Goal: Navigation & Orientation: Go to known website

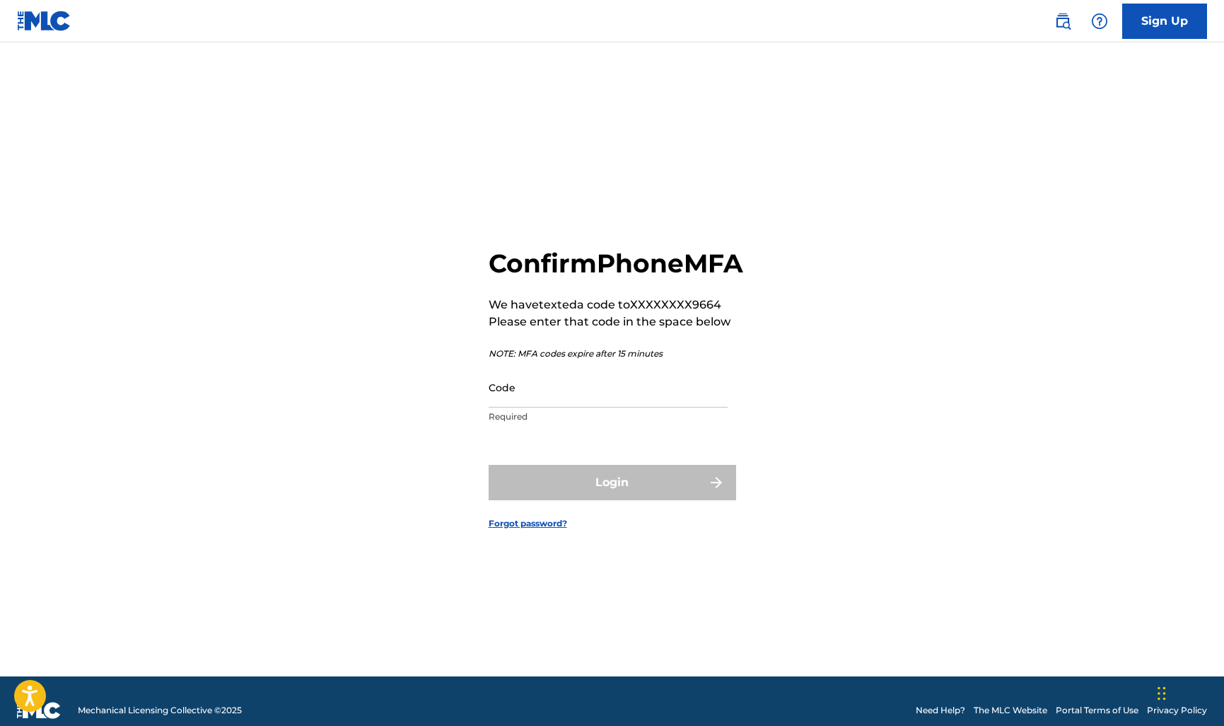
scroll to position [2, 0]
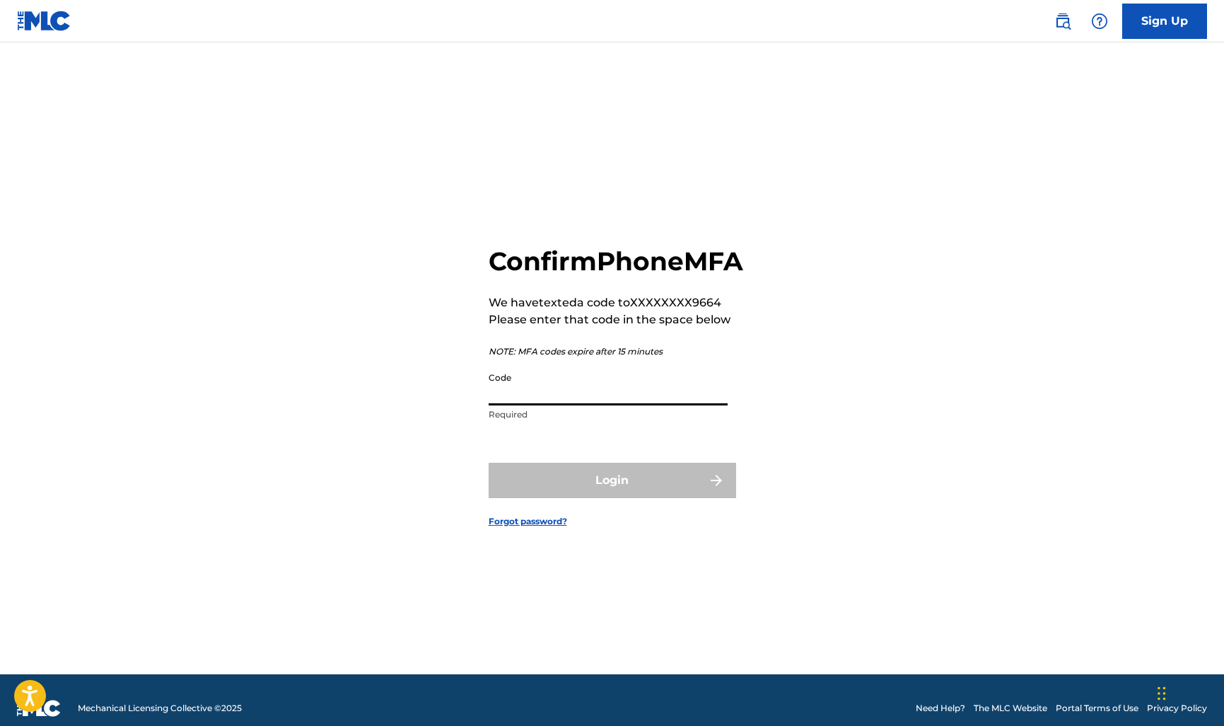
click at [578, 398] on input "Code" at bounding box center [608, 385] width 239 height 40
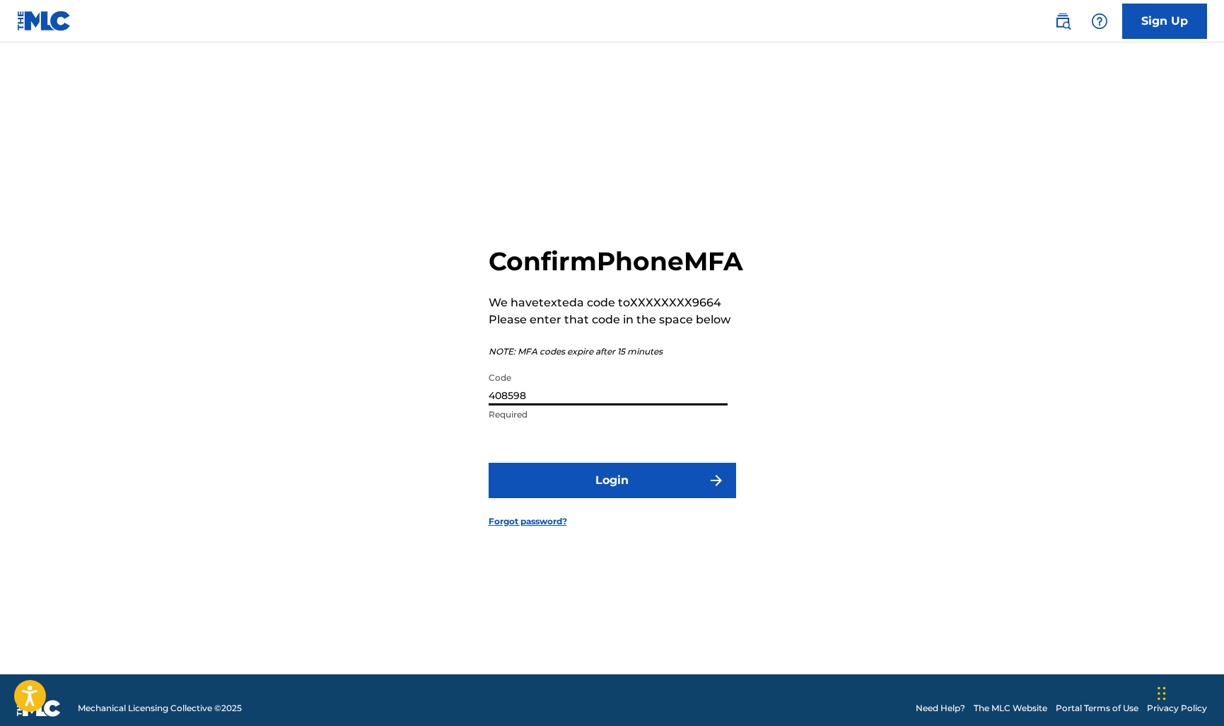
type input "408598"
click at [612, 496] on button "Login" at bounding box center [613, 479] width 248 height 35
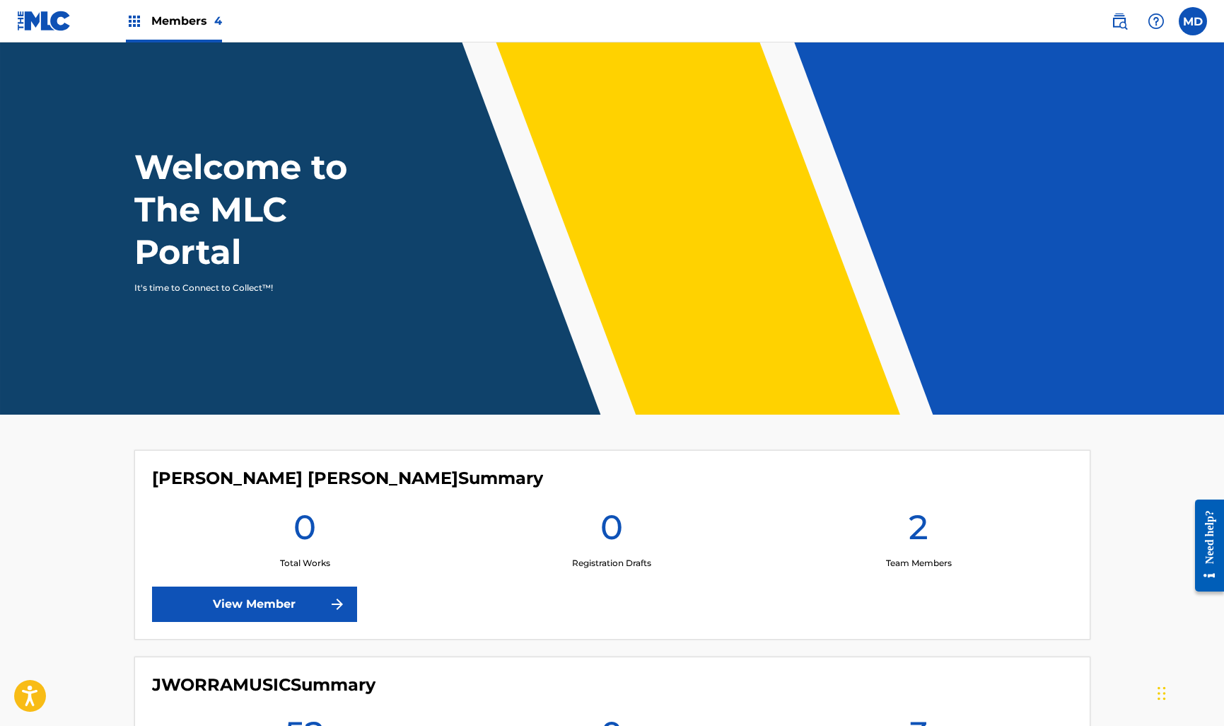
click at [190, 23] on span "Members 4" at bounding box center [186, 21] width 71 height 16
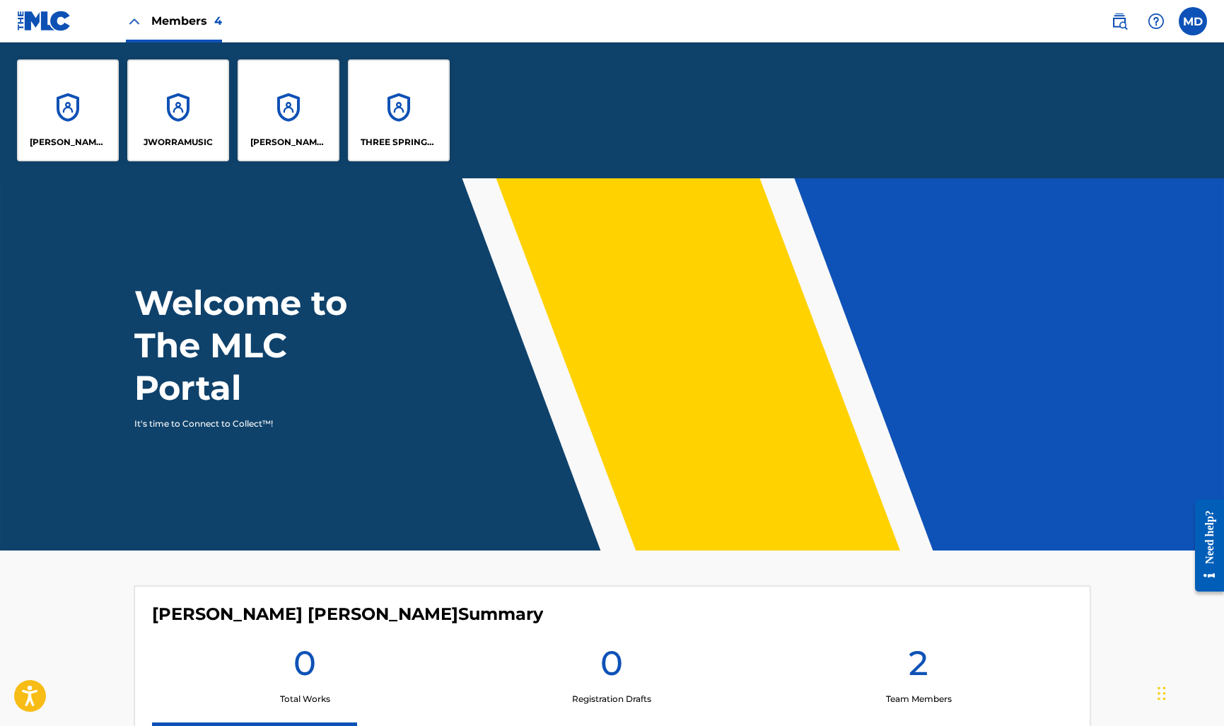
click at [143, 19] on div "Members 4" at bounding box center [174, 21] width 96 height 42
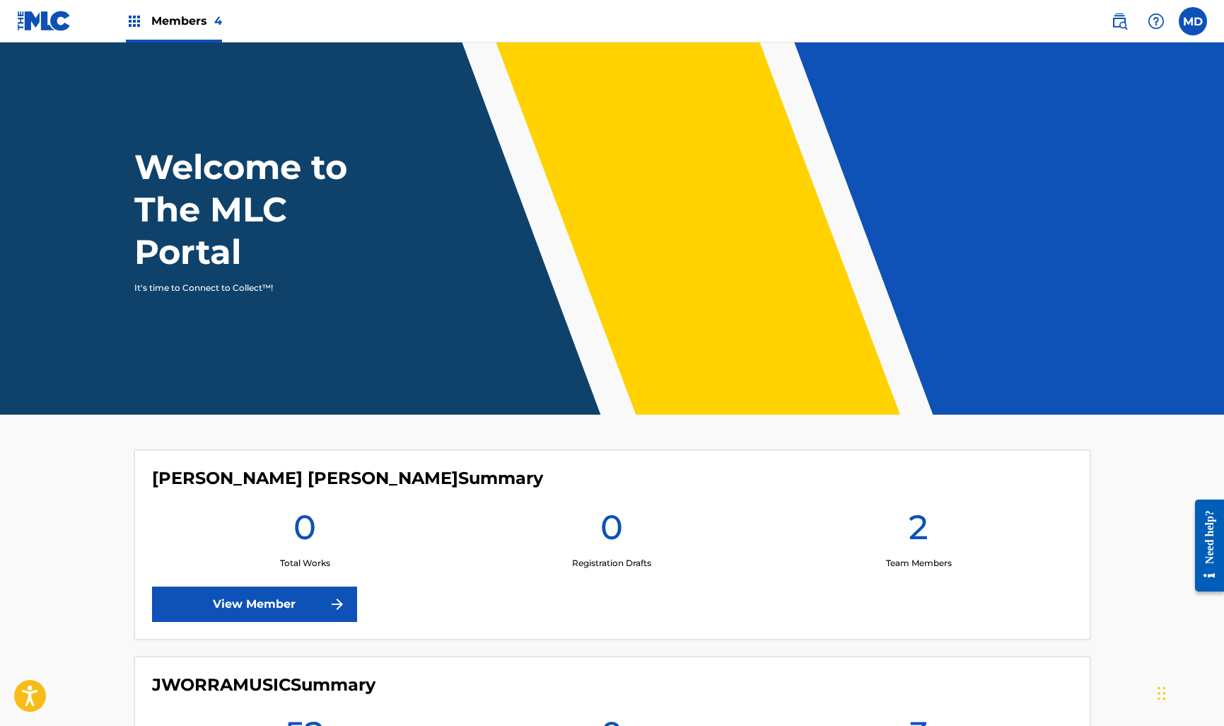
click at [135, 19] on img at bounding box center [134, 21] width 17 height 17
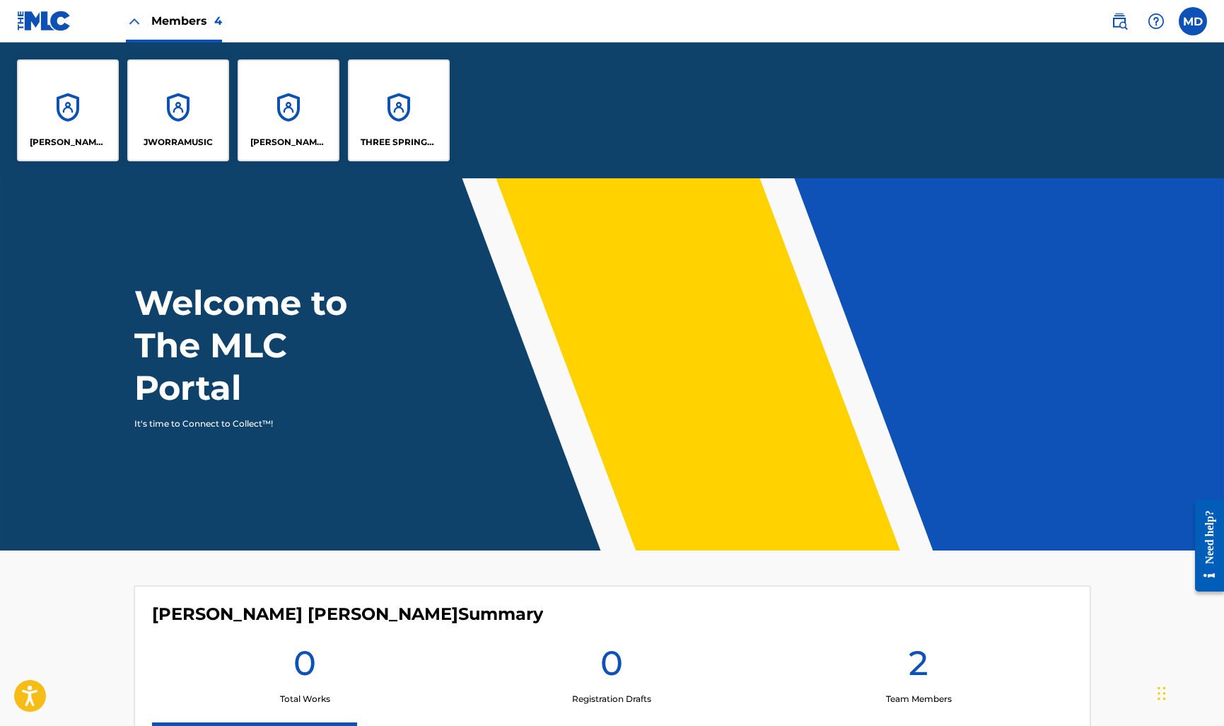
click at [50, 18] on img at bounding box center [44, 21] width 54 height 21
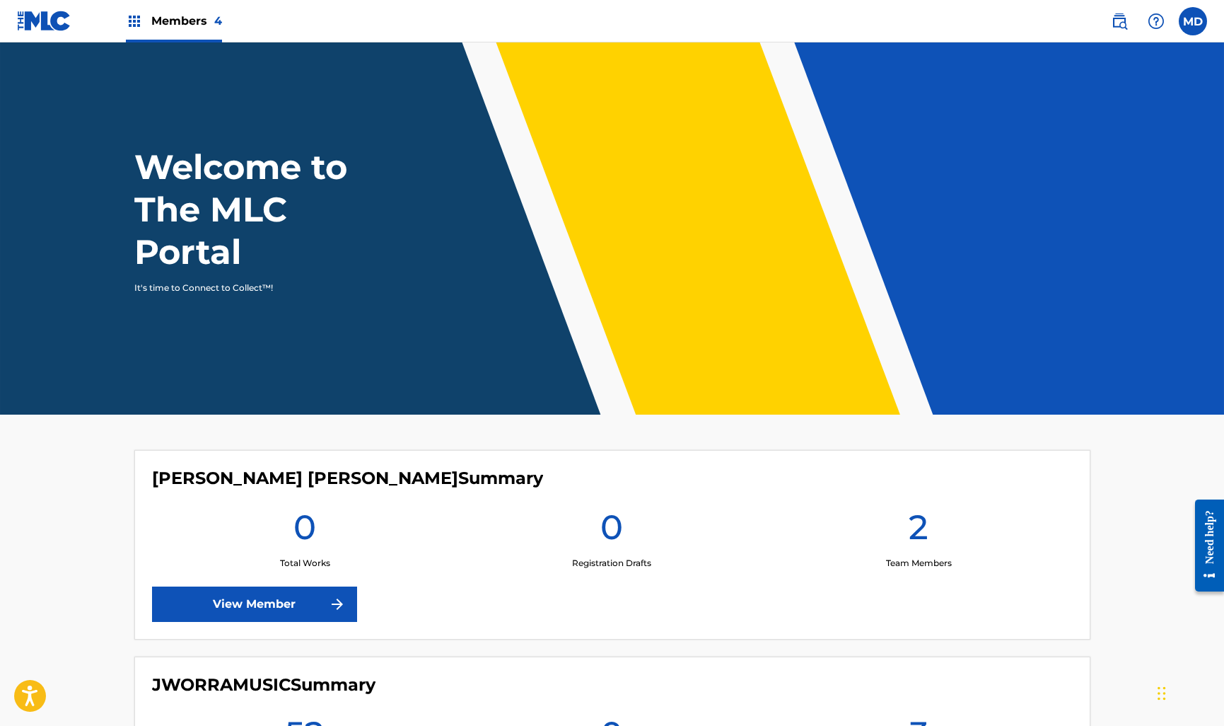
click at [50, 18] on img at bounding box center [44, 21] width 54 height 21
click at [55, 18] on img at bounding box center [44, 21] width 54 height 21
